Goal: Task Accomplishment & Management: Use online tool/utility

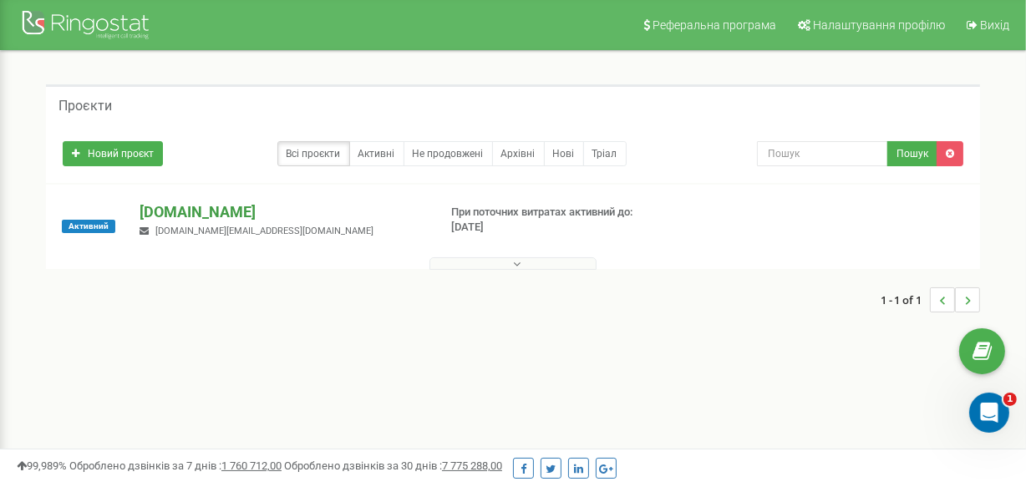
click at [166, 220] on p "[DOMAIN_NAME]" at bounding box center [280, 212] width 283 height 22
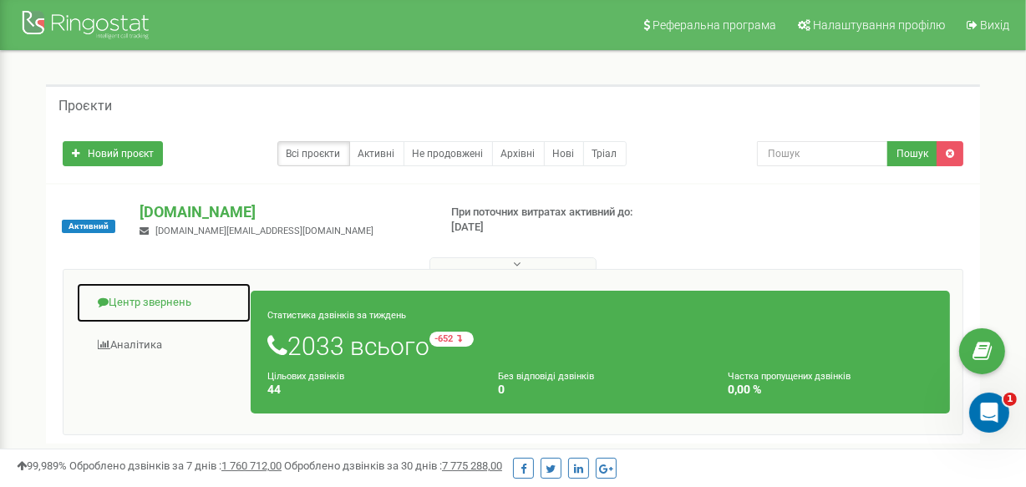
click at [138, 297] on link "Центр звернень" at bounding box center [163, 302] width 175 height 41
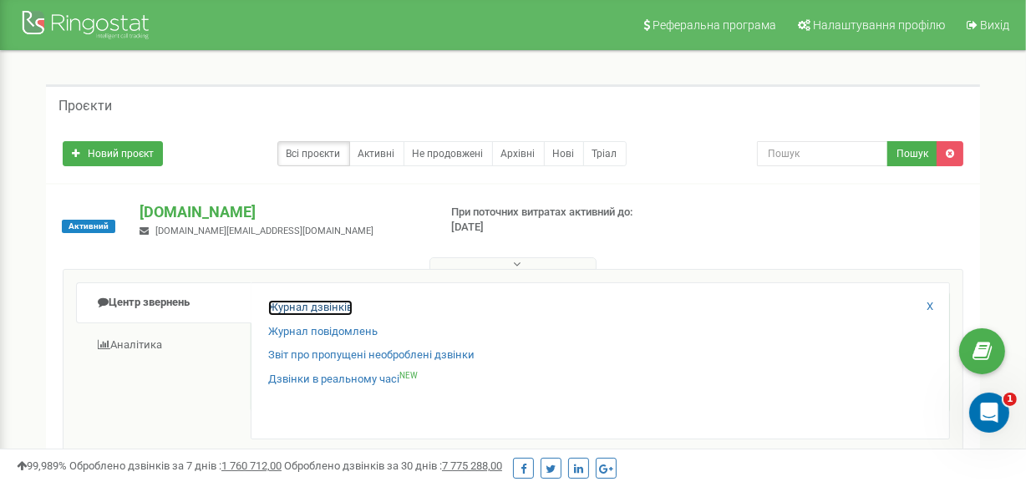
click at [312, 300] on link "Журнал дзвінків" at bounding box center [310, 308] width 84 height 16
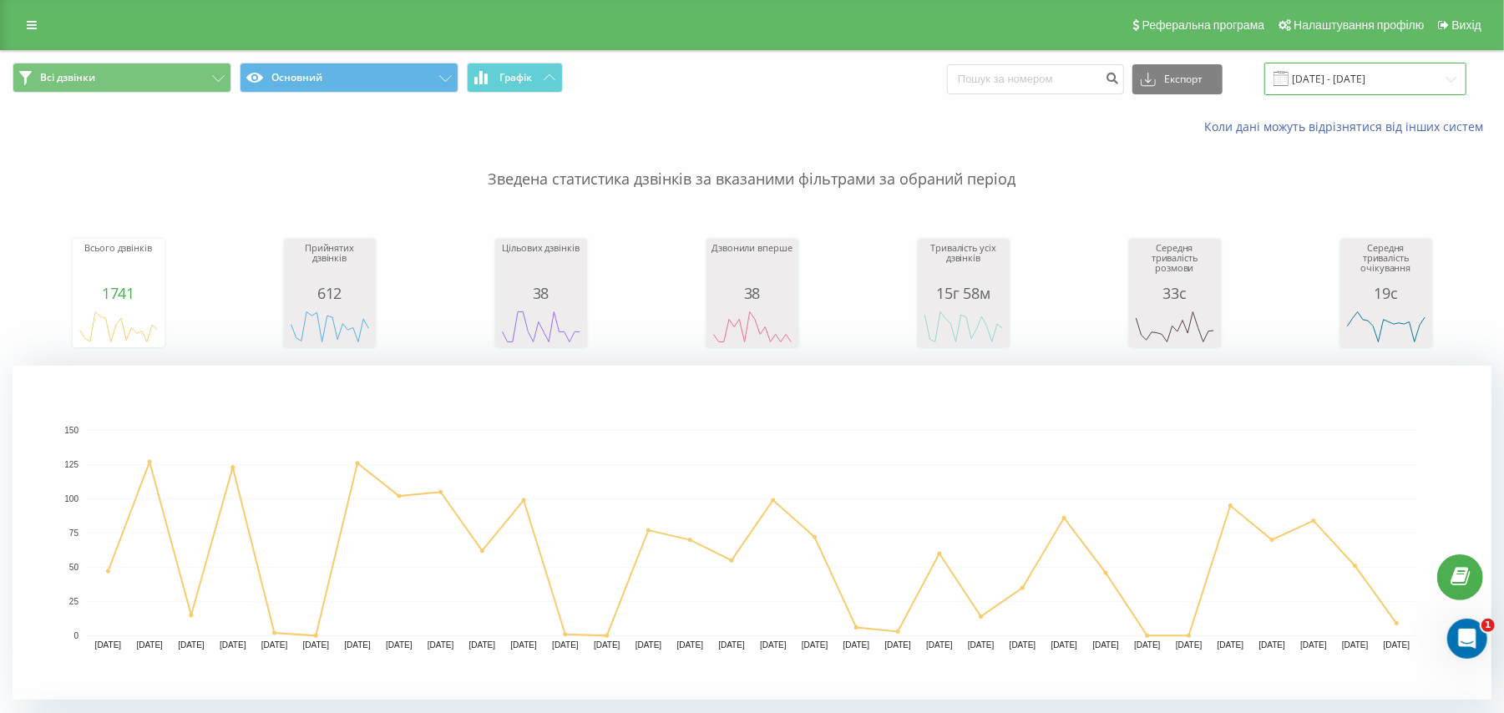
click at [1314, 84] on input "[DATE] - [DATE]" at bounding box center [1366, 79] width 202 height 33
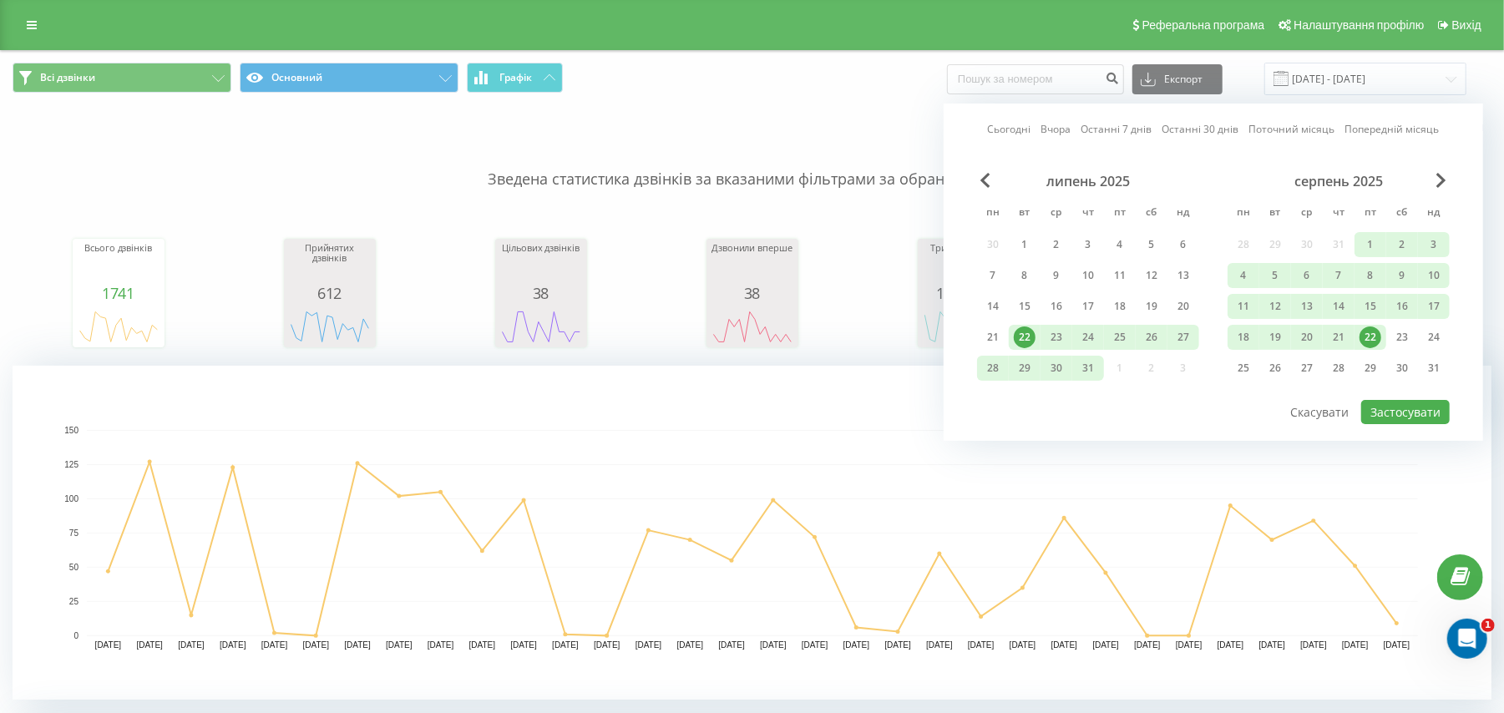
click at [1376, 339] on div "22" at bounding box center [1371, 338] width 22 height 22
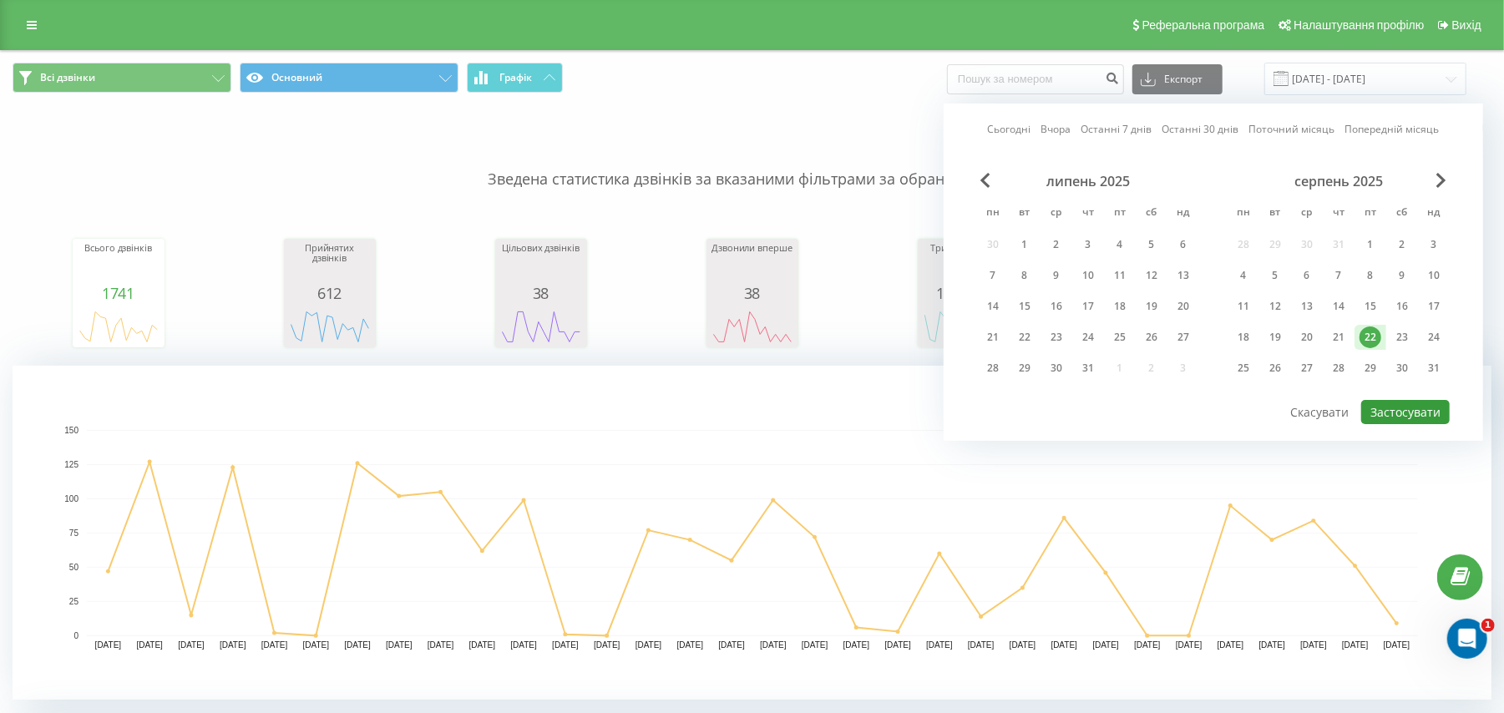
click at [1394, 413] on button "Застосувати" at bounding box center [1405, 412] width 89 height 24
type input "22.08.2025 - 22.08.2025"
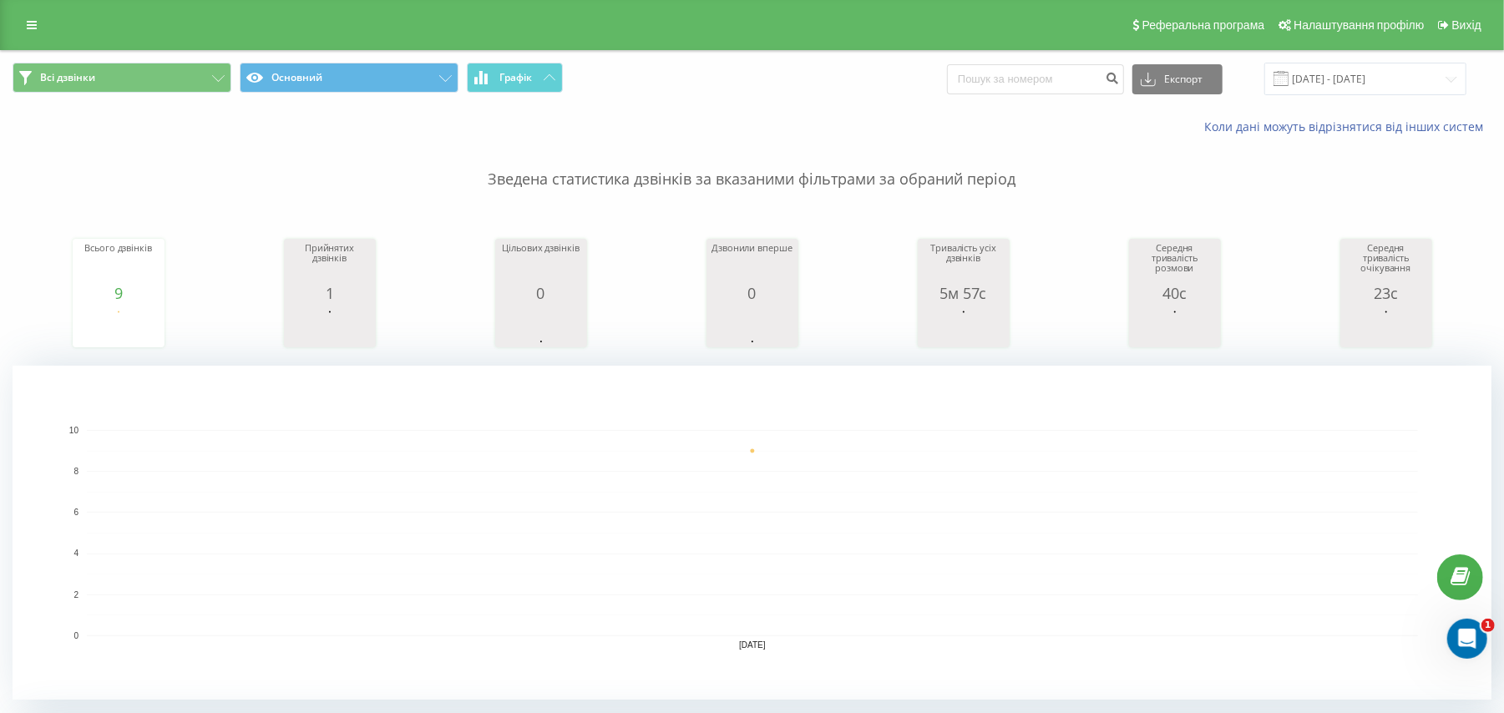
click at [609, 31] on div "Реферальна програма Налаштування профілю Вихід" at bounding box center [752, 25] width 1504 height 50
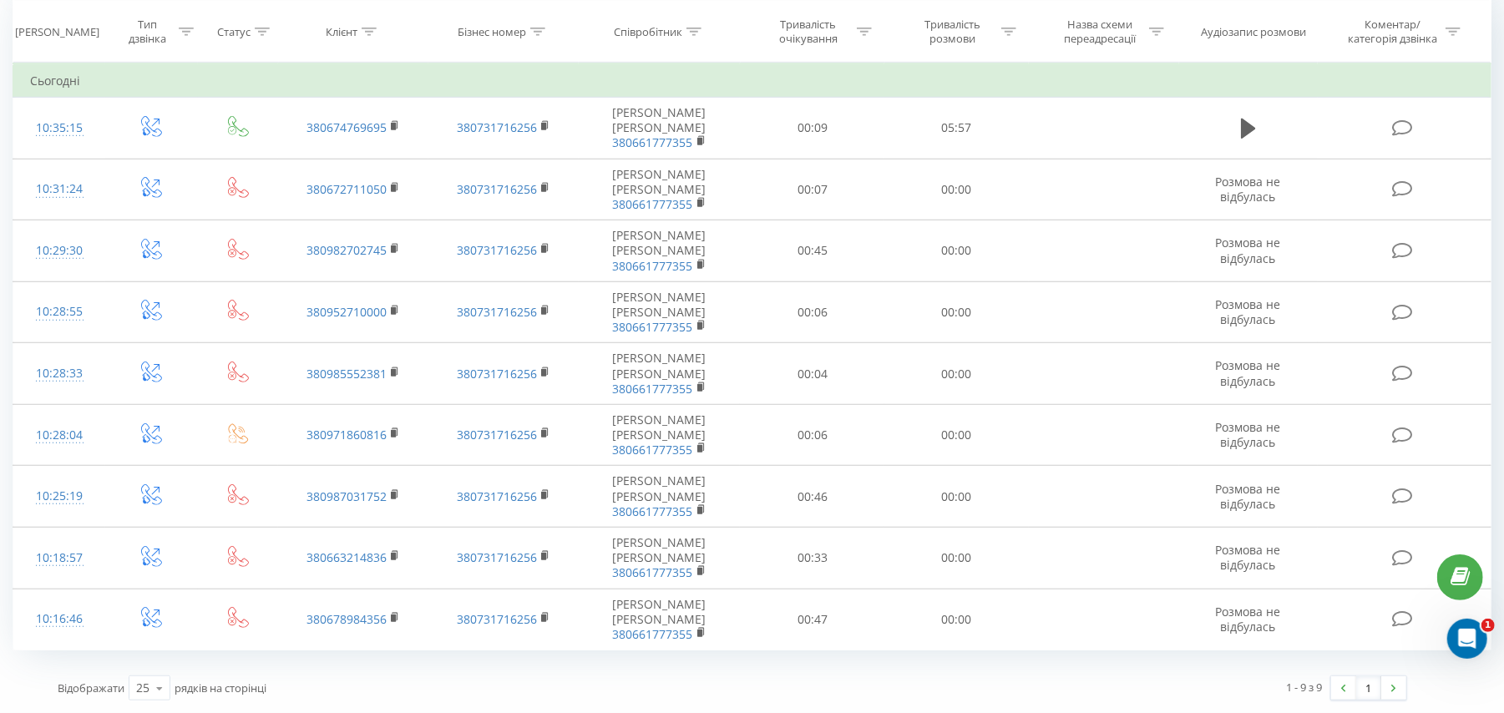
scroll to position [646, 0]
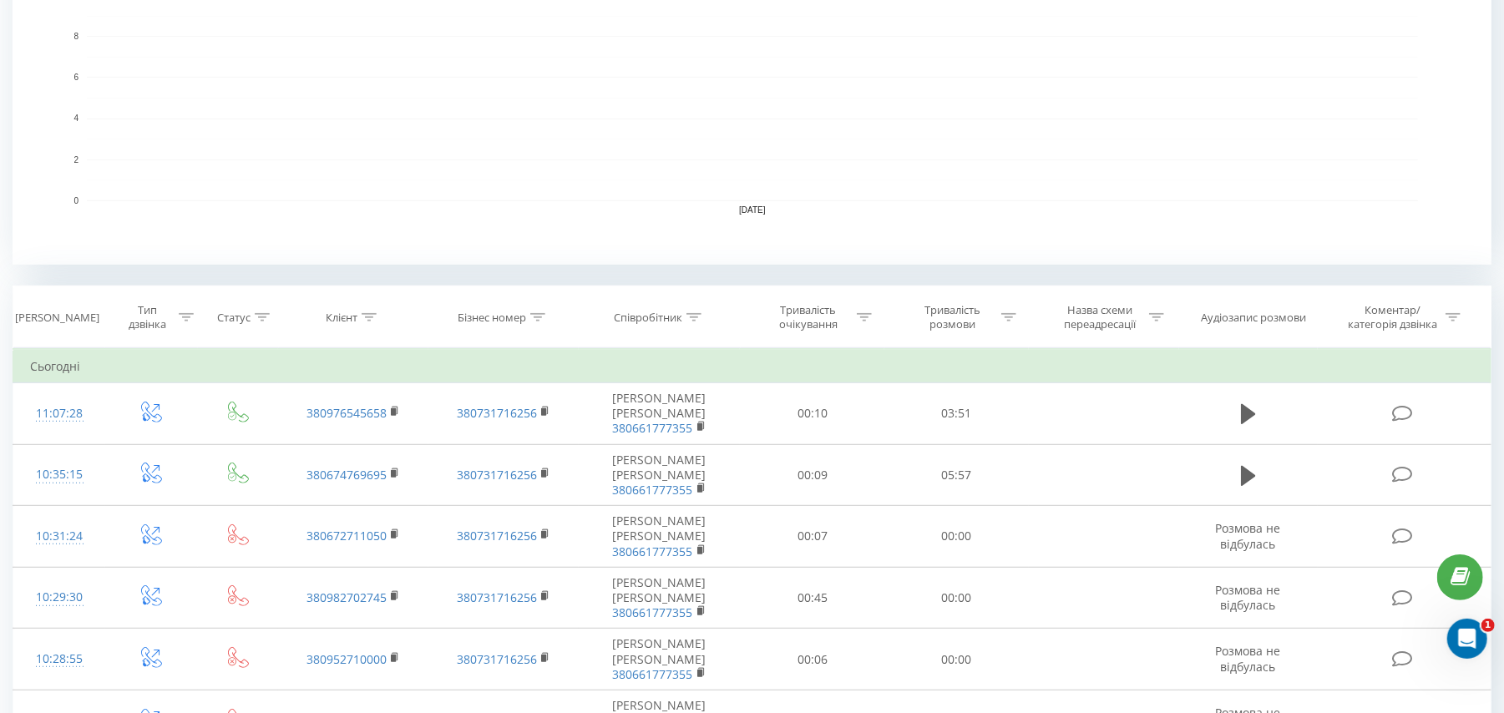
scroll to position [455, 0]
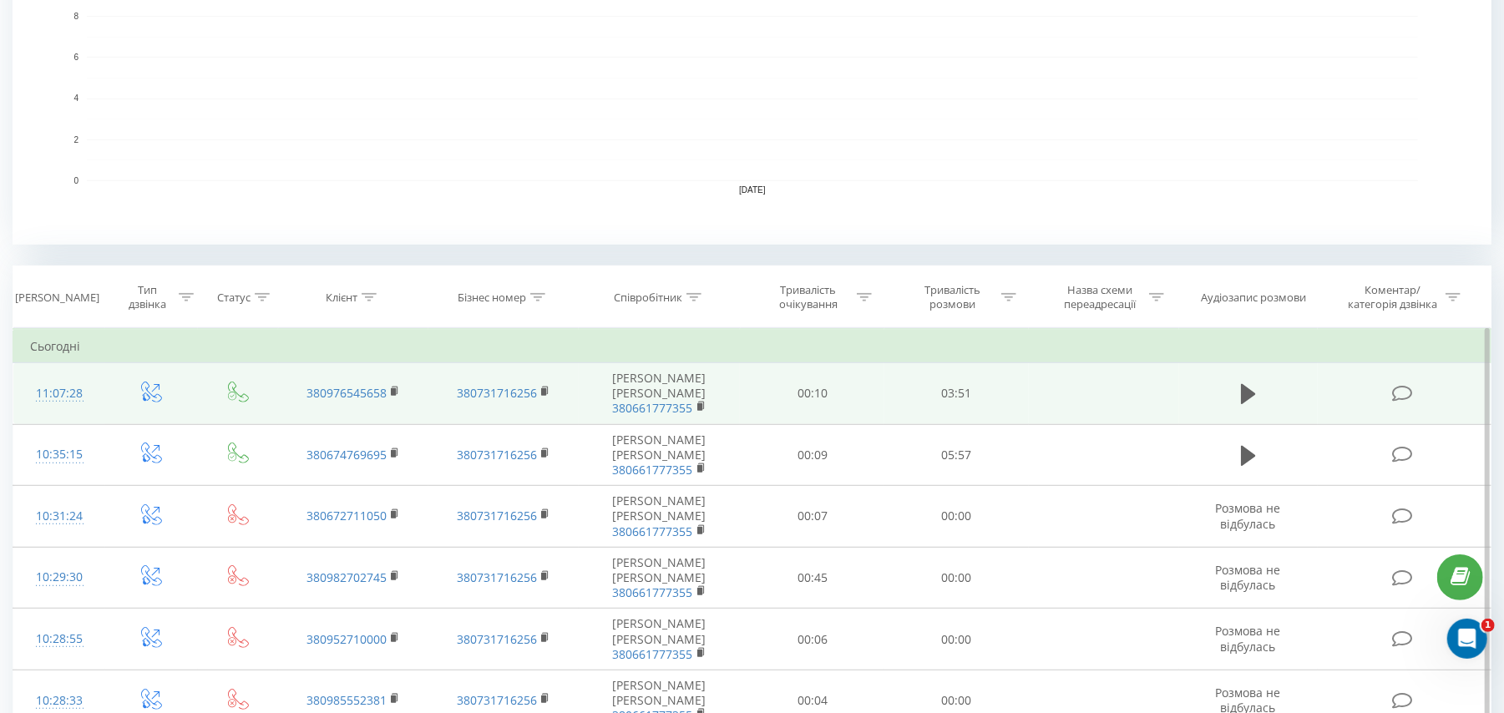
click at [1248, 378] on td at bounding box center [1248, 394] width 139 height 62
click at [1248, 384] on icon at bounding box center [1248, 394] width 15 height 23
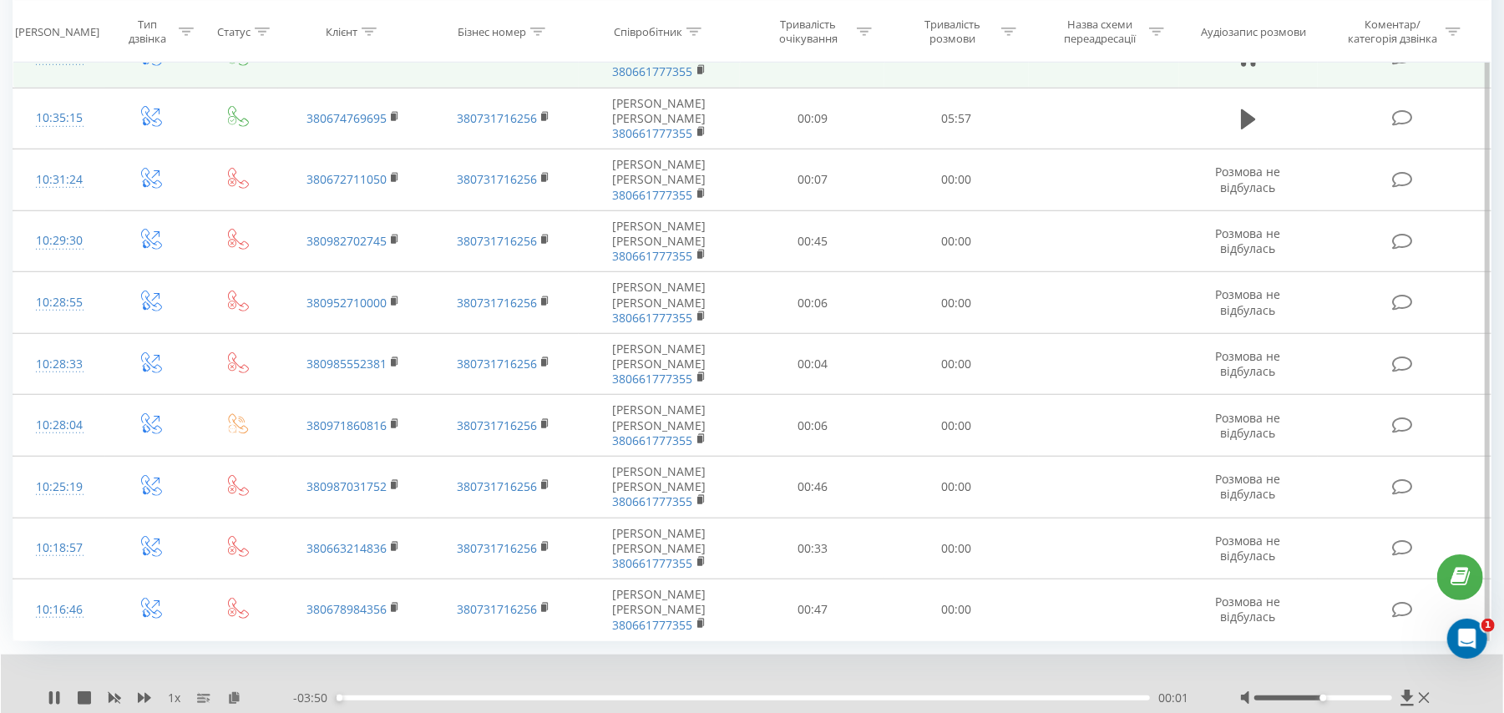
scroll to position [856, 0]
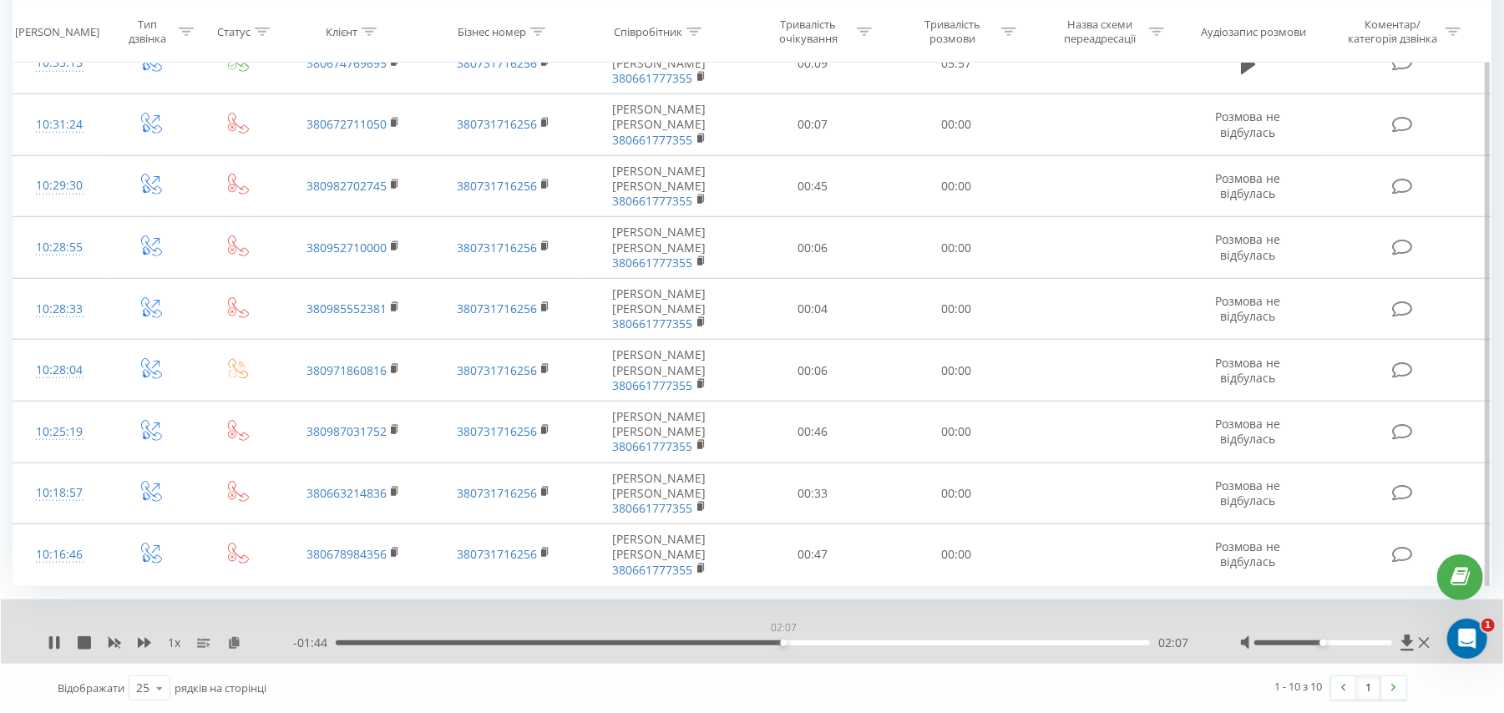
click at [783, 642] on div "02:07" at bounding box center [743, 643] width 814 height 5
click at [1361, 643] on div at bounding box center [1323, 643] width 138 height 5
click at [885, 642] on div "02:36" at bounding box center [743, 643] width 814 height 5
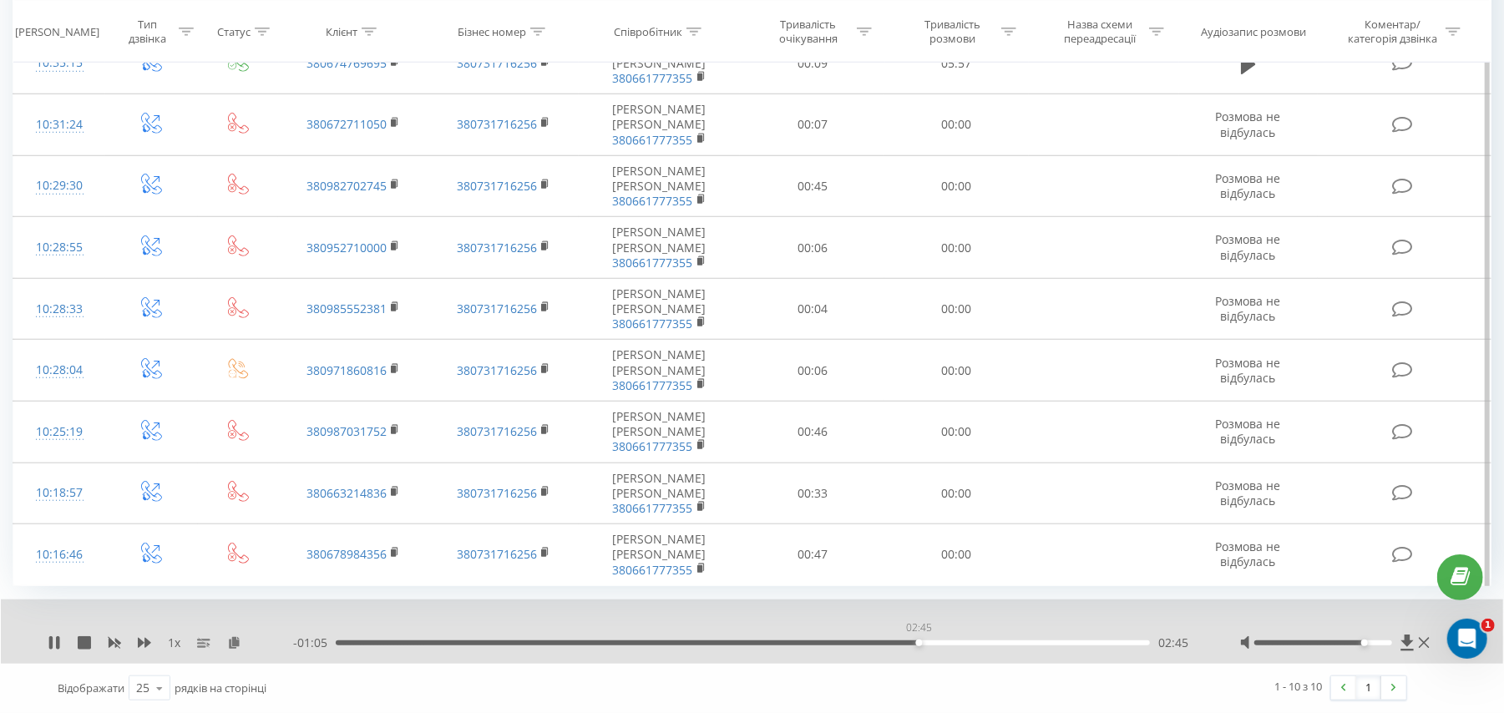
click at [919, 645] on div "02:45" at bounding box center [743, 643] width 814 height 5
click at [144, 640] on icon at bounding box center [144, 642] width 13 height 13
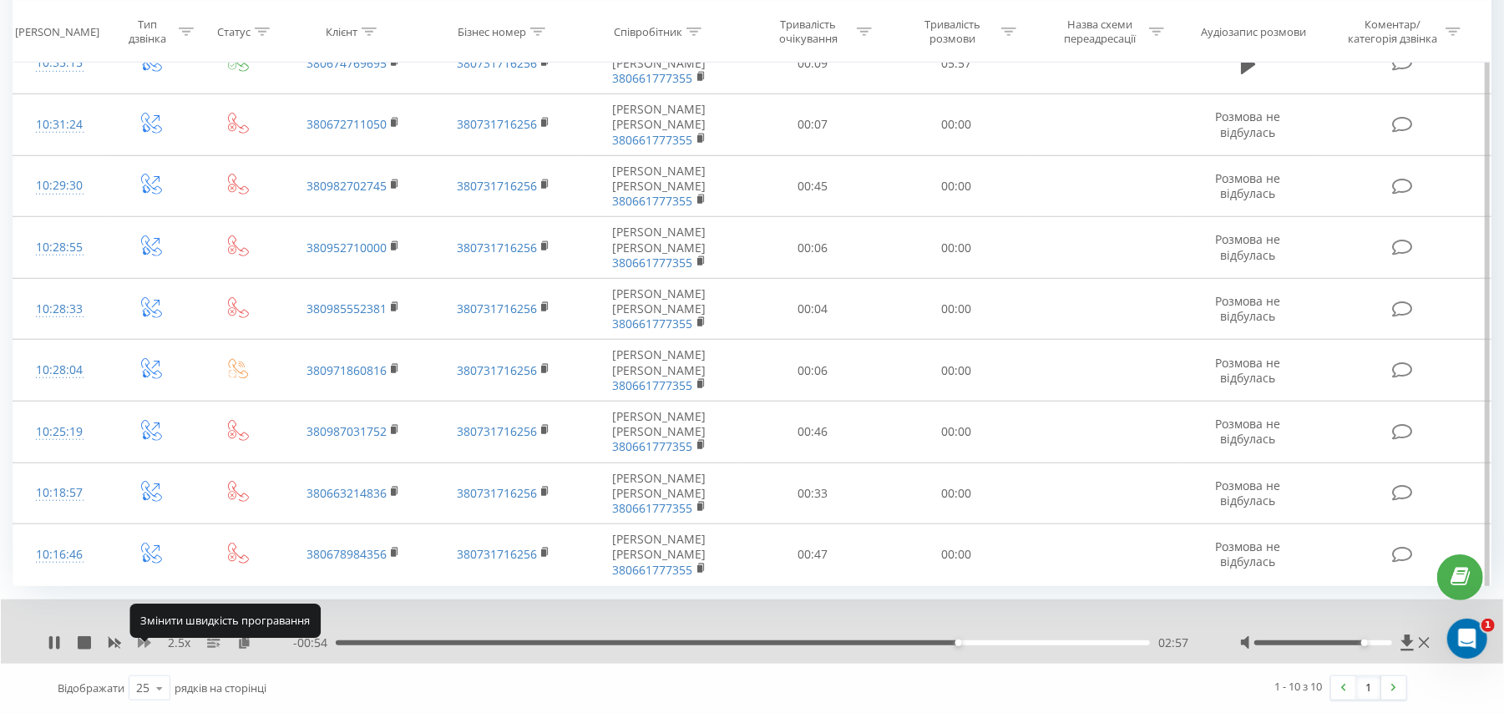
click at [144, 640] on icon at bounding box center [144, 642] width 13 height 13
click at [60, 639] on icon at bounding box center [54, 642] width 13 height 13
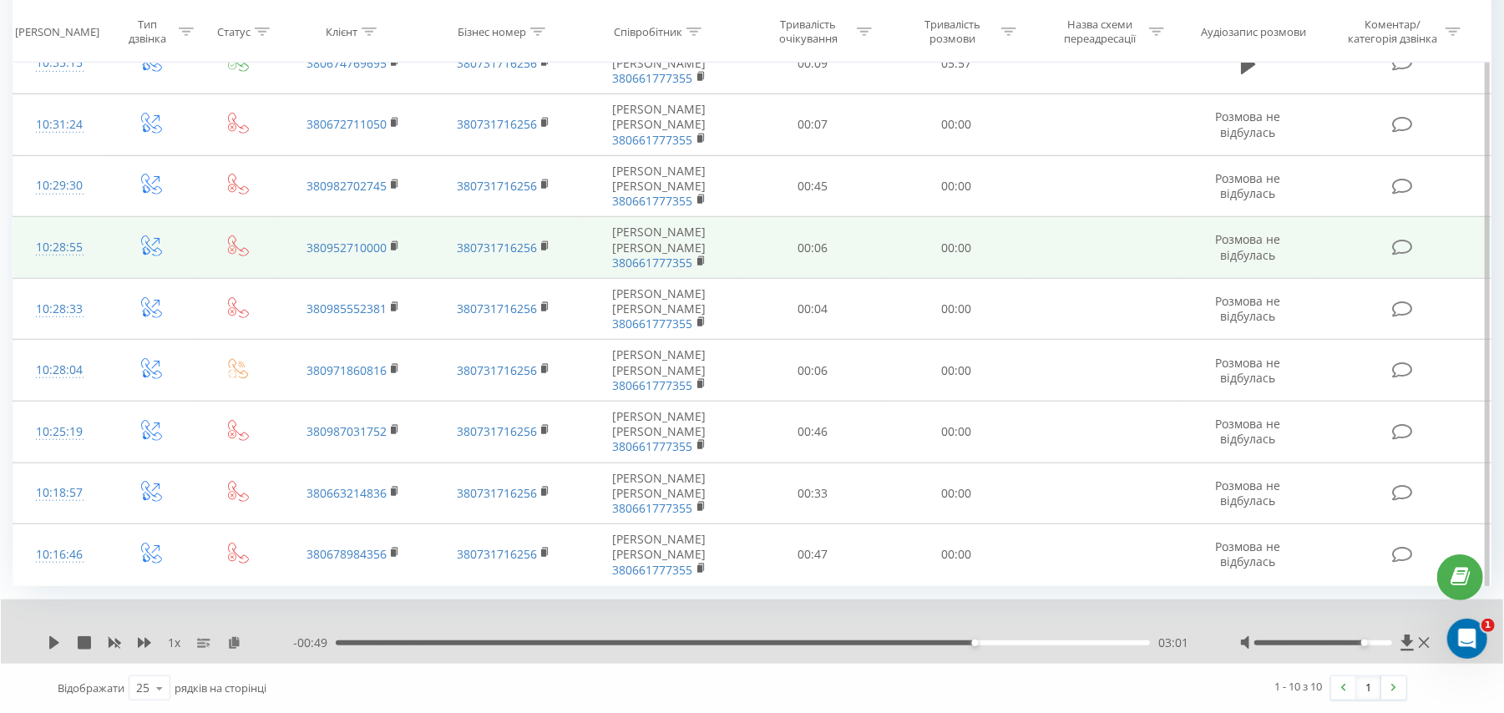
scroll to position [0, 0]
